Goal: Information Seeking & Learning: Check status

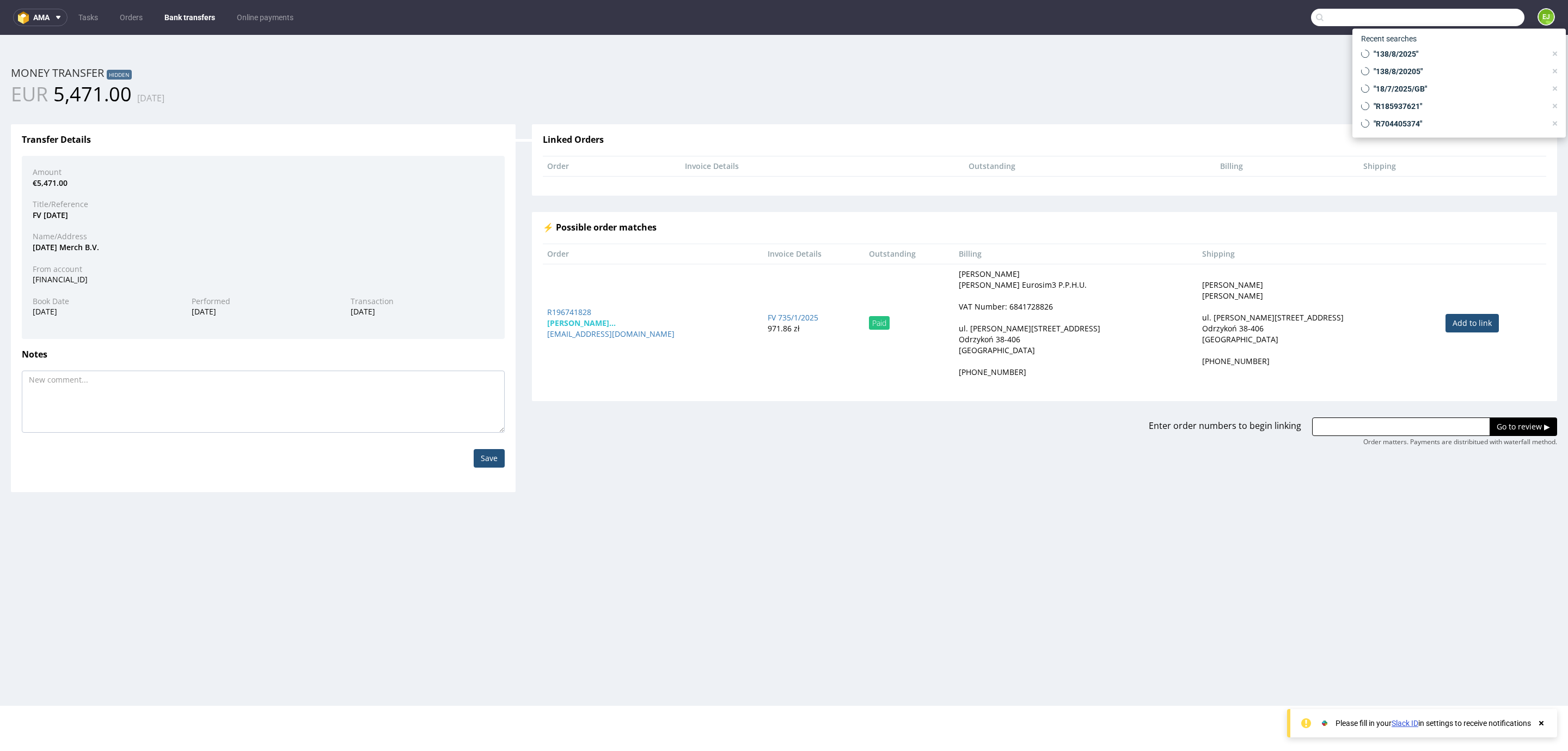
click at [1447, 13] on input "text" at bounding box center [1418, 17] width 214 height 18
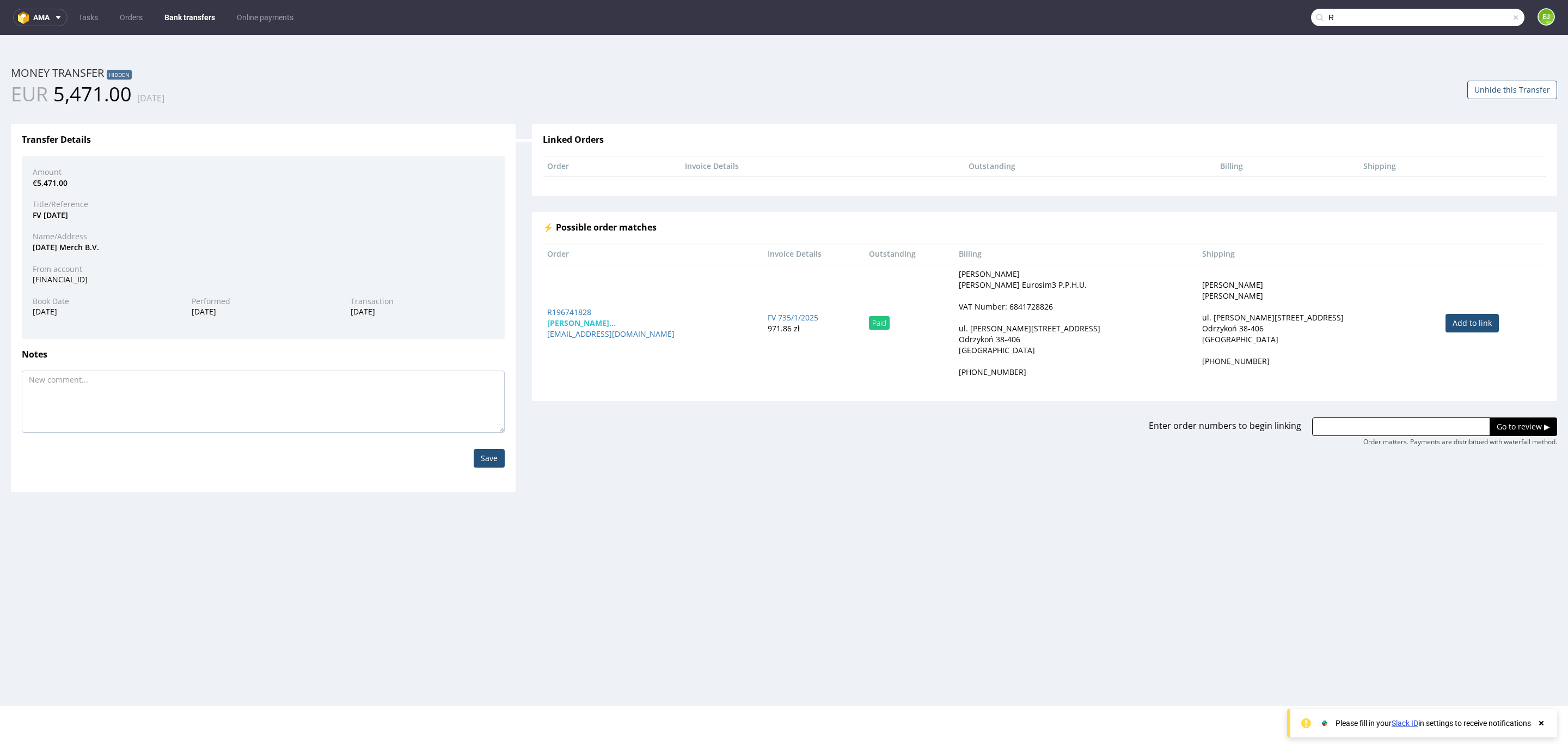
paste input "135 549 454"
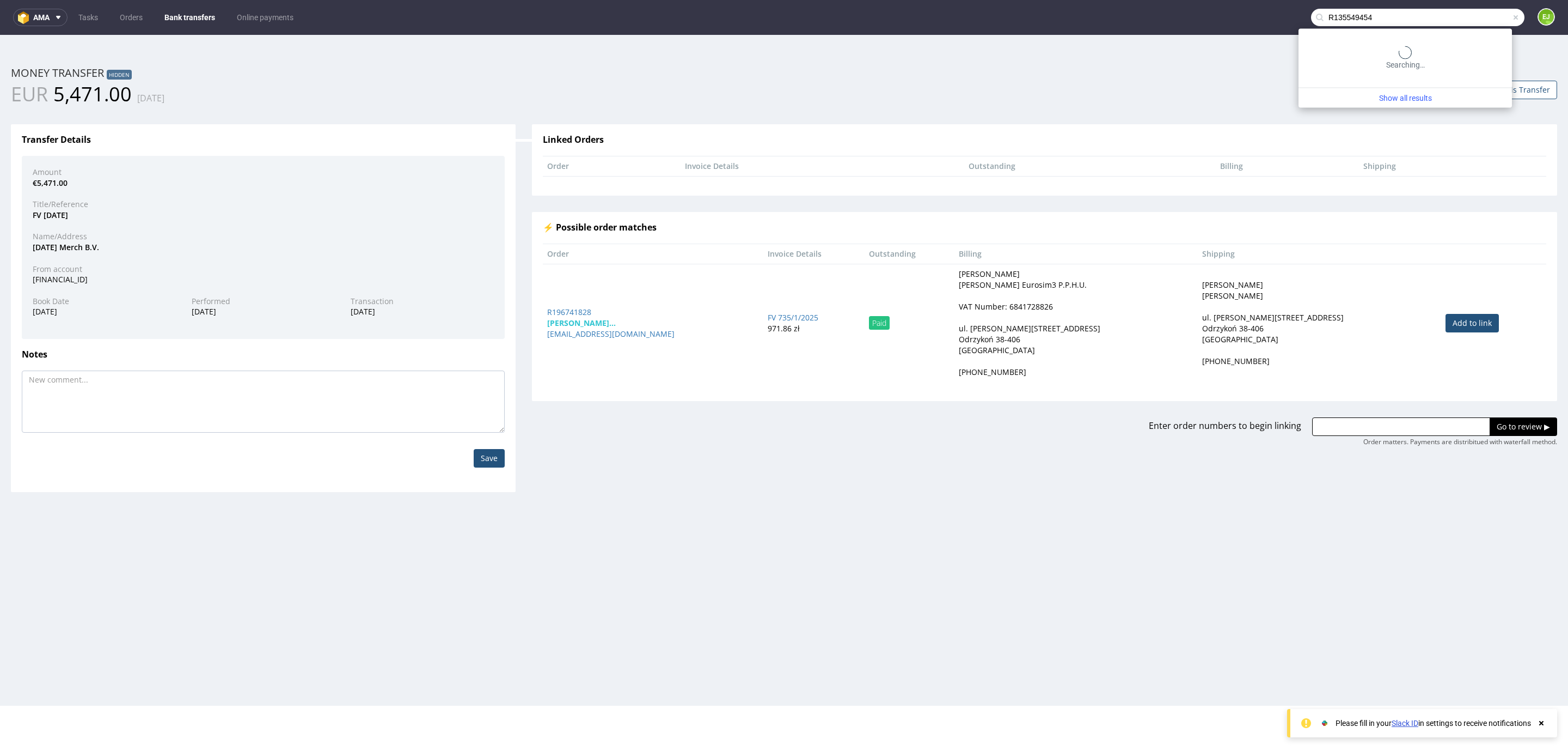
type input "R135549454"
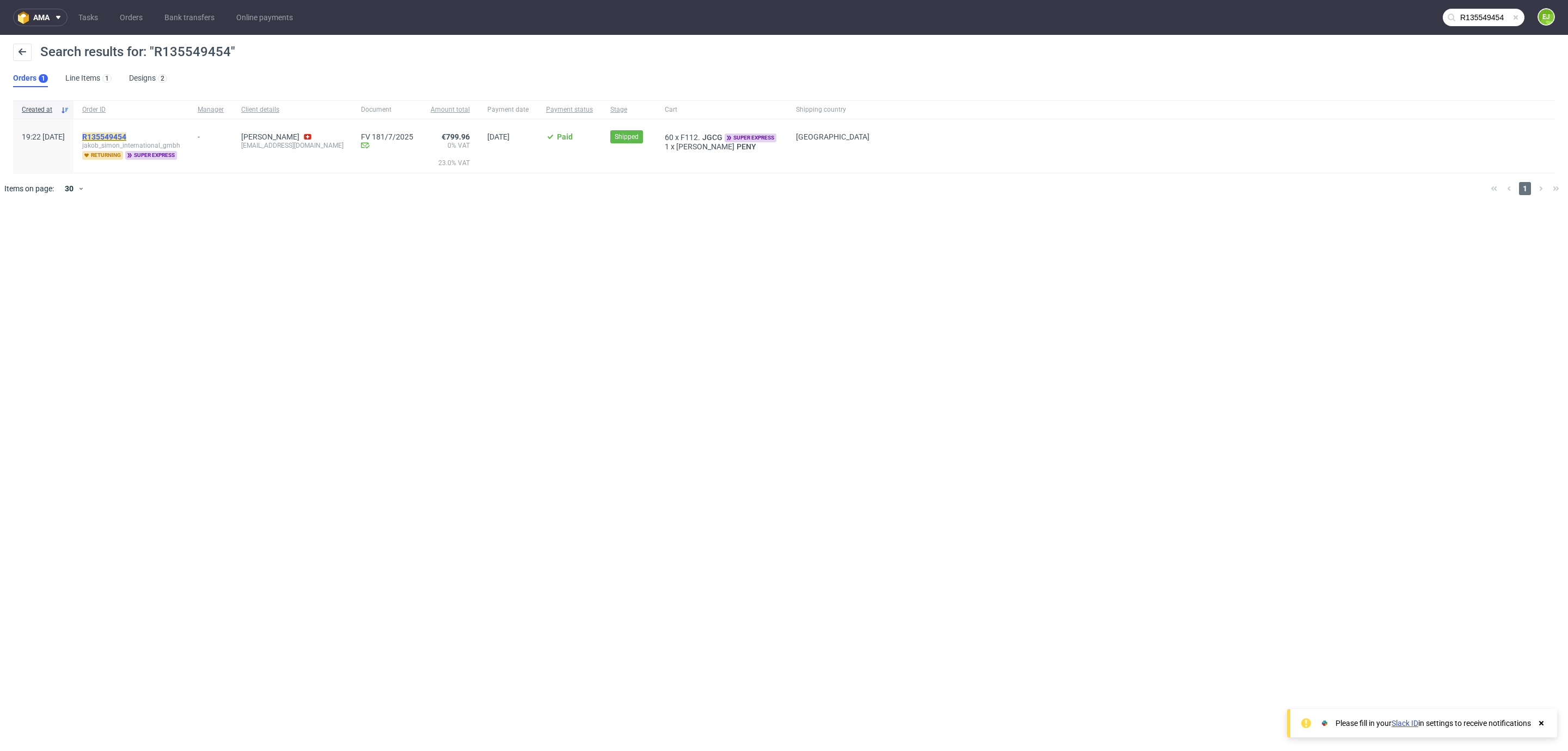
click at [126, 132] on mark "R135549454" at bounding box center [104, 136] width 44 height 9
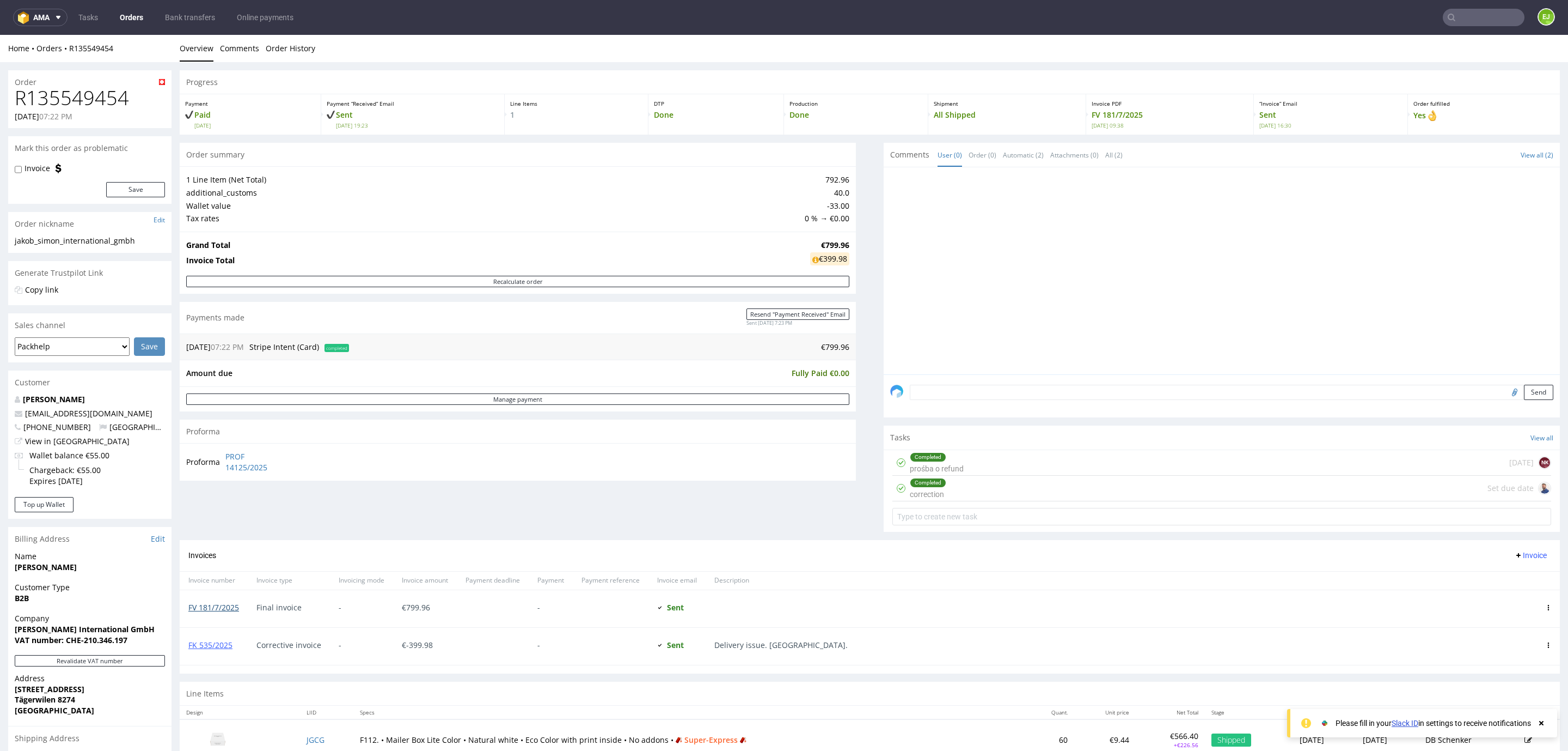
click at [208, 610] on link "FV 181/7/2025" at bounding box center [213, 607] width 51 height 10
